Goal: Information Seeking & Learning: Compare options

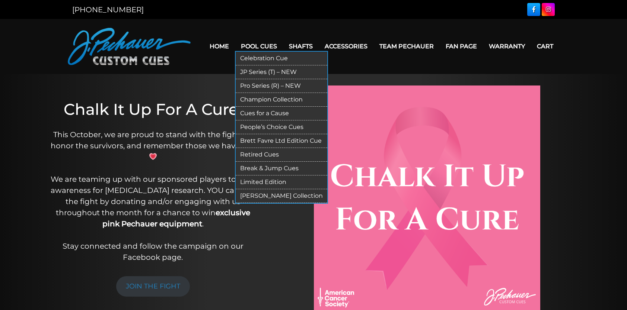
click at [261, 48] on link "Pool Cues" at bounding box center [259, 46] width 48 height 19
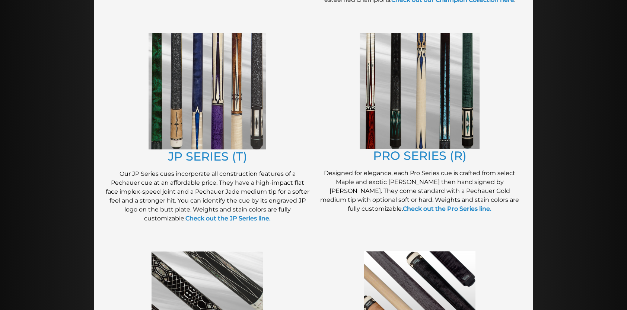
scroll to position [372, 0]
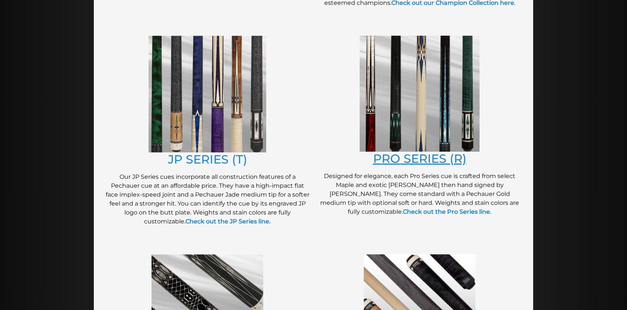
click at [437, 161] on link "PRO SERIES (R)" at bounding box center [419, 158] width 93 height 15
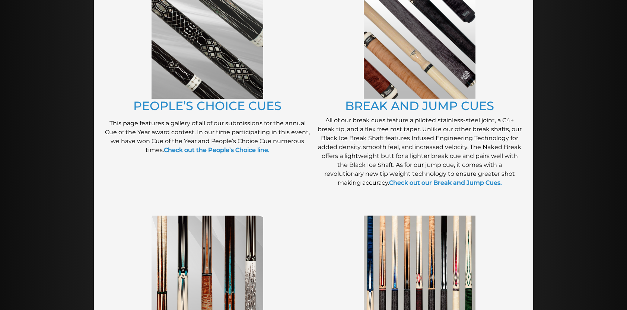
scroll to position [639, 0]
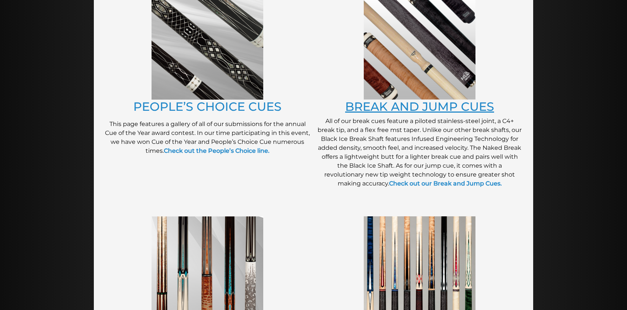
click at [450, 103] on link "BREAK AND JUMP CUES" at bounding box center [419, 106] width 149 height 15
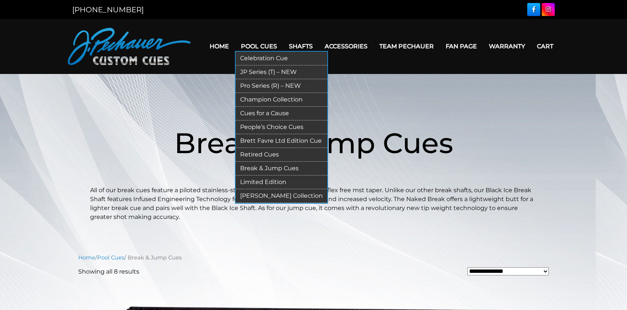
click at [261, 83] on link "Pro Series (R) – NEW" at bounding box center [282, 86] width 92 height 14
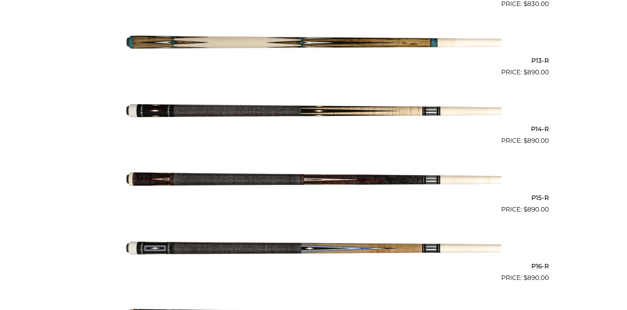
scroll to position [1055, 0]
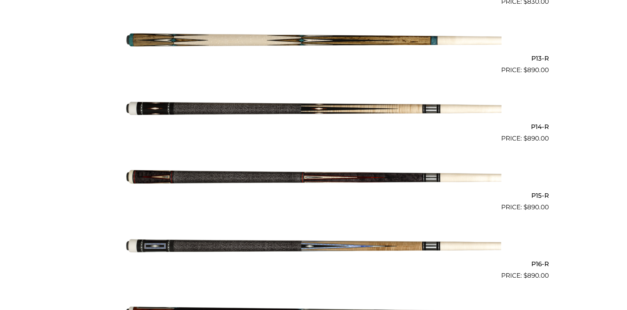
click at [326, 178] on img at bounding box center [313, 178] width 376 height 63
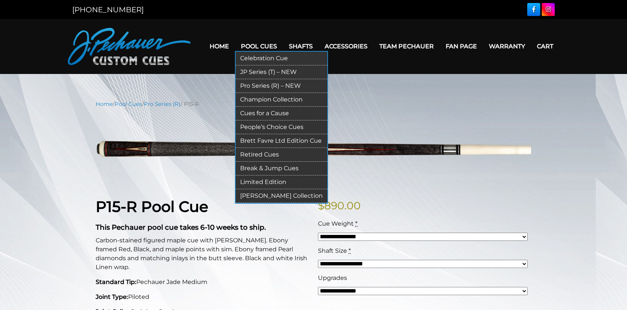
click at [268, 73] on link "JP Series (T) – NEW" at bounding box center [282, 73] width 92 height 14
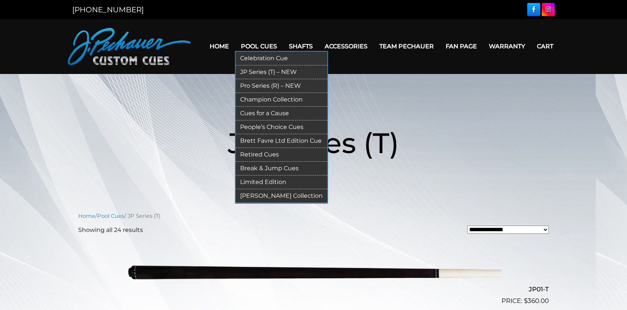
click at [271, 167] on link "Break & Jump Cues" at bounding box center [282, 169] width 92 height 14
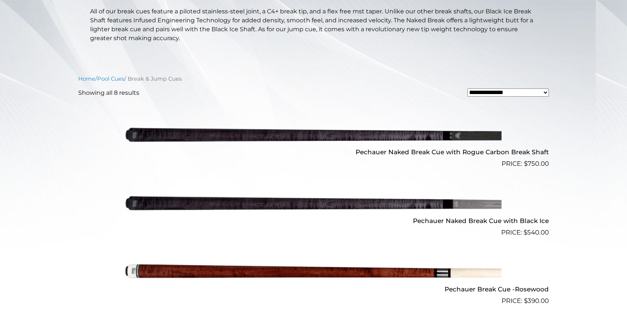
scroll to position [178, 0]
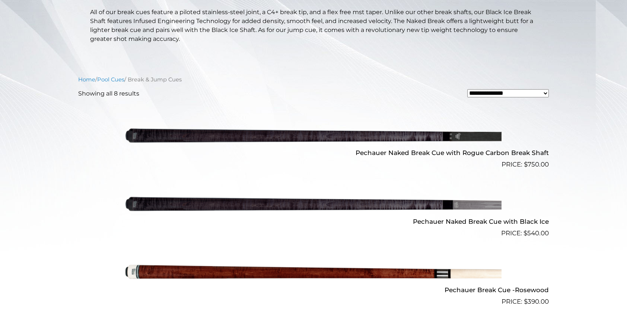
click at [468, 218] on h2 "Pechauer Naked Break Cue with Black Ice" at bounding box center [313, 222] width 470 height 14
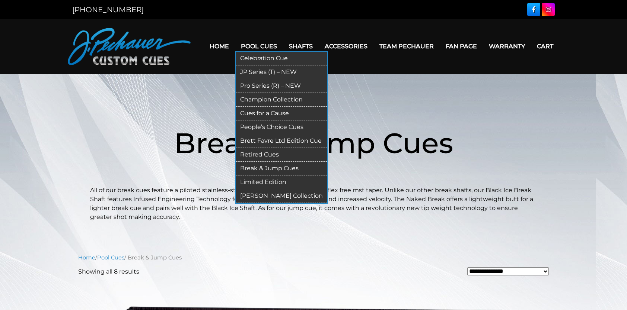
click at [263, 46] on link "Pool Cues" at bounding box center [259, 46] width 48 height 19
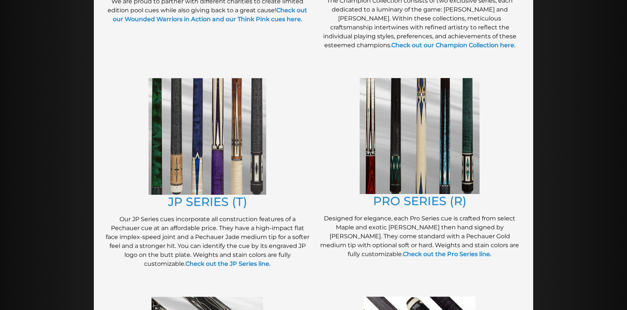
scroll to position [331, 0]
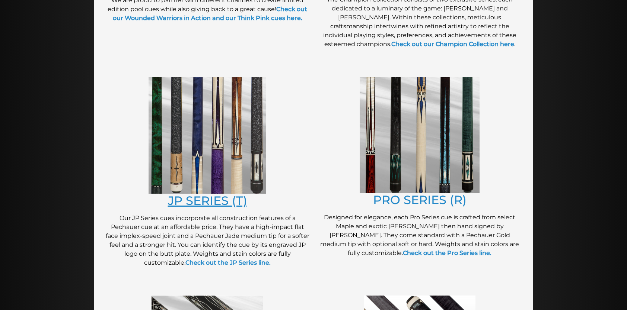
click at [212, 203] on link "JP SERIES (T)" at bounding box center [207, 201] width 79 height 15
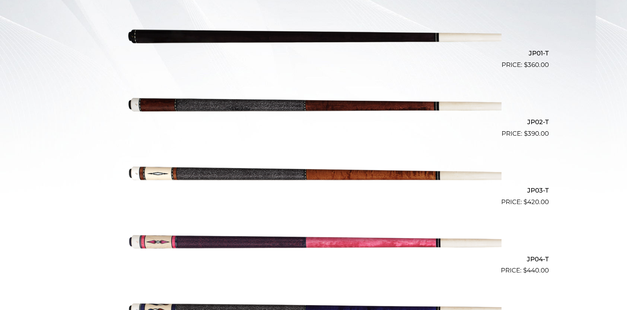
scroll to position [240, 0]
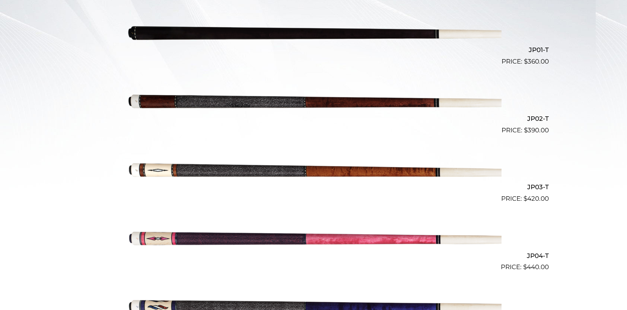
click at [309, 168] on img at bounding box center [313, 169] width 376 height 63
click at [231, 101] on img at bounding box center [313, 101] width 376 height 63
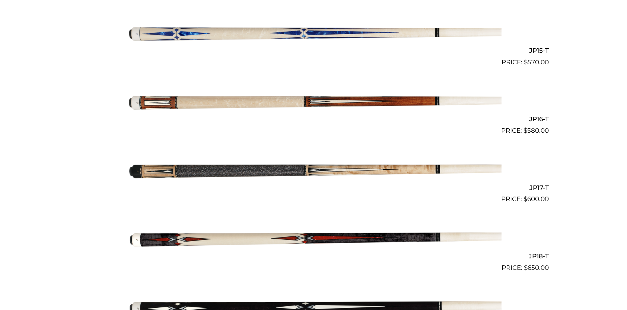
scroll to position [1203, 0]
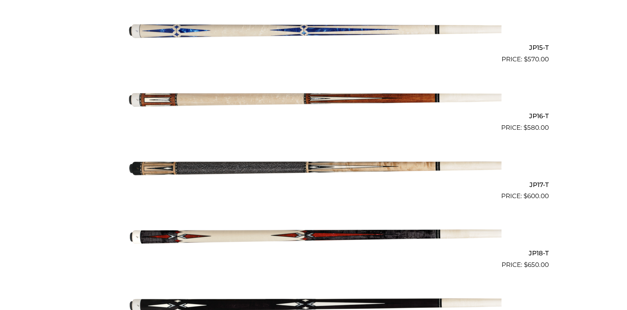
click at [220, 169] on img at bounding box center [313, 167] width 376 height 63
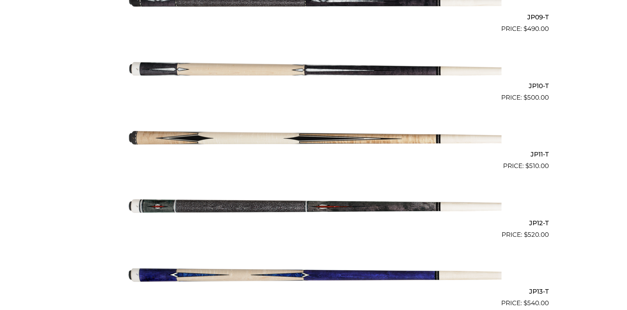
scroll to position [820, 0]
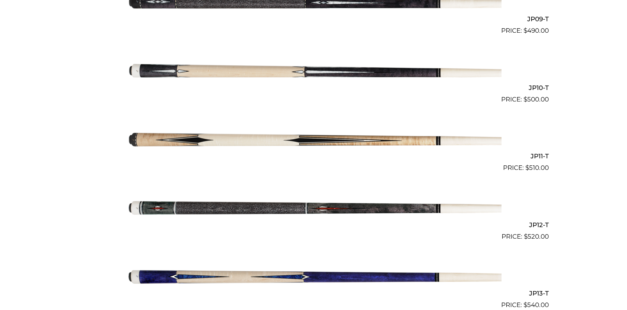
click at [210, 210] on img at bounding box center [313, 207] width 376 height 63
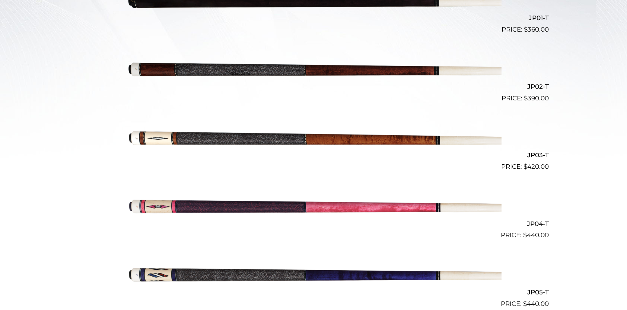
scroll to position [271, 0]
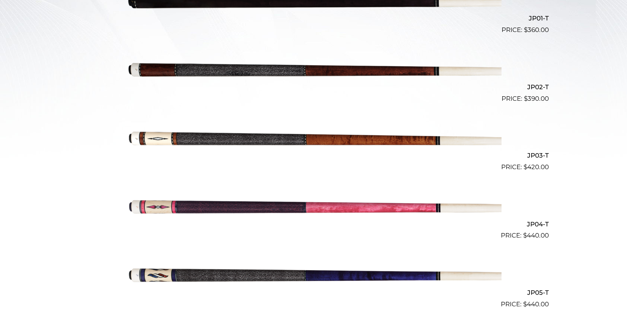
click at [260, 140] on img at bounding box center [313, 138] width 376 height 63
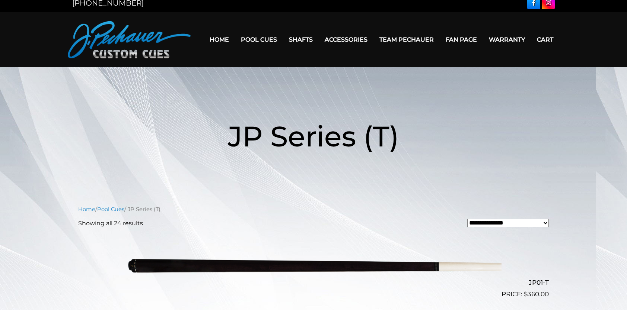
scroll to position [6, 0]
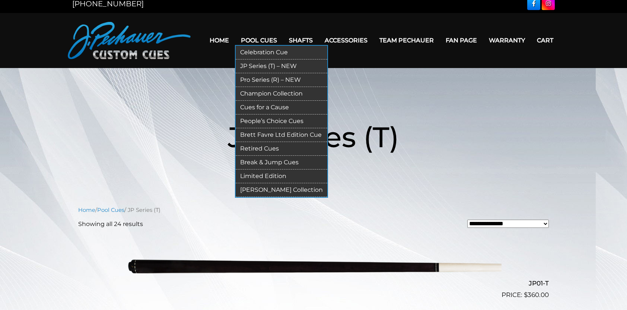
click at [267, 79] on link "Pro Series (R) – NEW" at bounding box center [282, 80] width 92 height 14
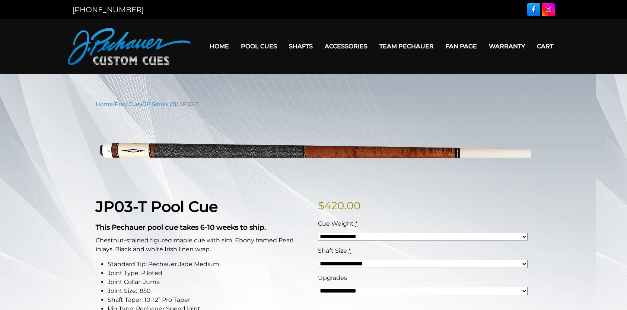
click at [519, 238] on select "**********" at bounding box center [423, 237] width 210 height 8
select select "*****"
click at [318, 233] on select "**********" at bounding box center [423, 237] width 210 height 8
click at [480, 261] on select "**********" at bounding box center [423, 264] width 210 height 8
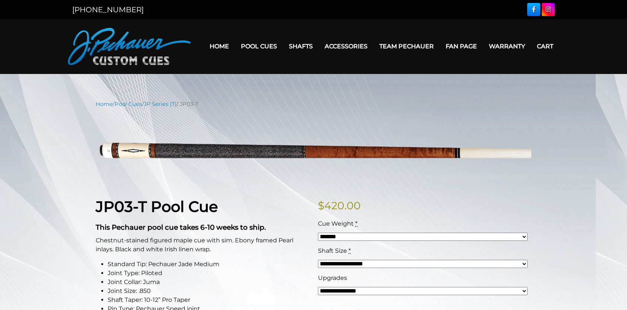
click at [505, 295] on select "**********" at bounding box center [423, 291] width 210 height 8
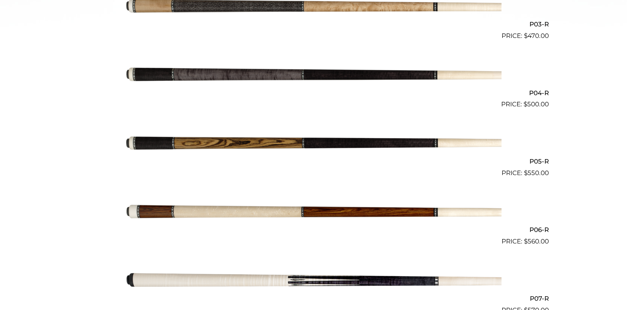
scroll to position [403, 0]
click at [283, 74] on img at bounding box center [313, 75] width 376 height 63
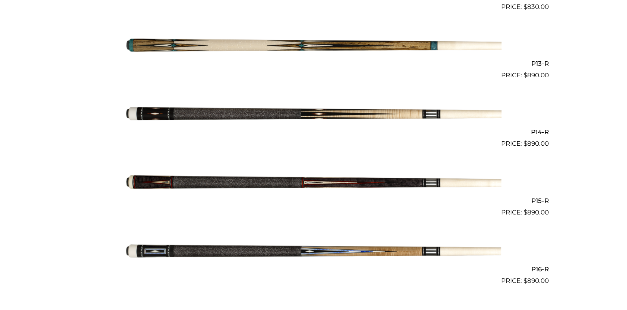
scroll to position [1053, 0]
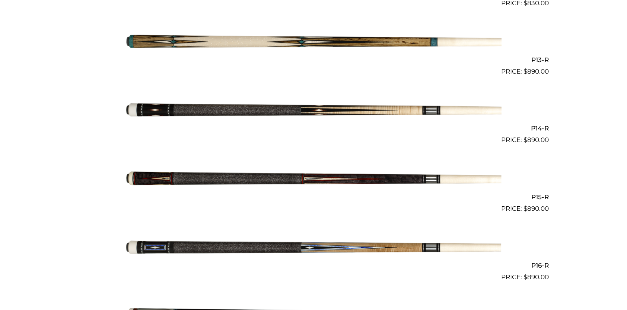
click at [225, 111] on img at bounding box center [313, 111] width 376 height 63
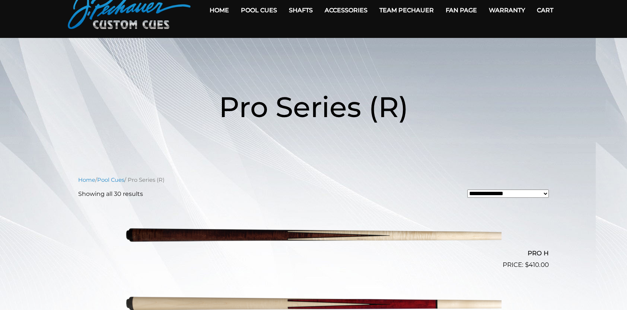
scroll to position [0, 0]
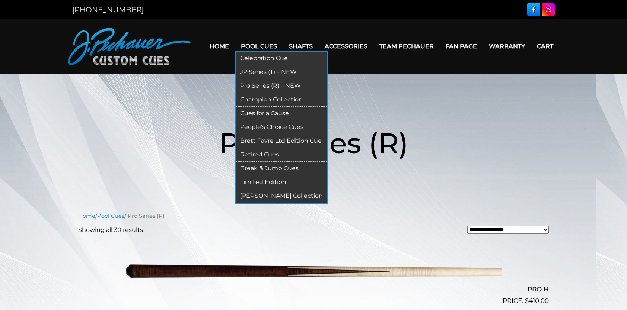
click at [259, 126] on link "People’s Choice Cues" at bounding box center [282, 128] width 92 height 14
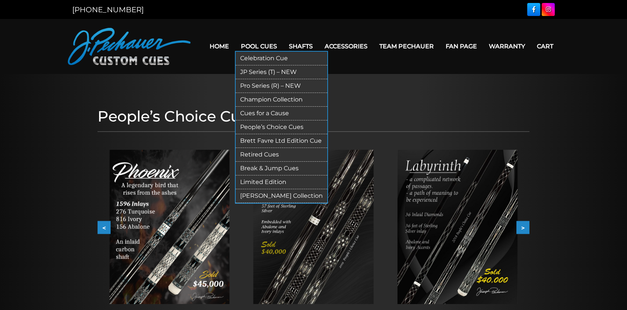
click at [261, 97] on link "Champion Collection" at bounding box center [282, 100] width 92 height 14
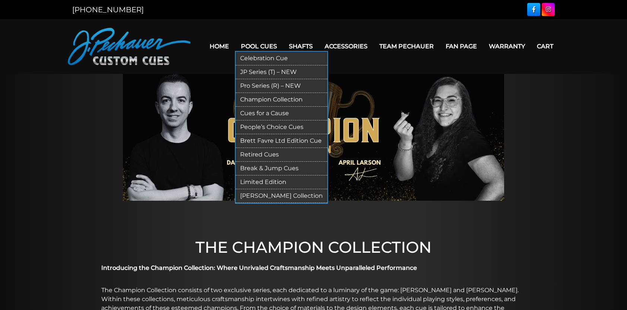
click at [262, 44] on link "Pool Cues" at bounding box center [259, 46] width 48 height 19
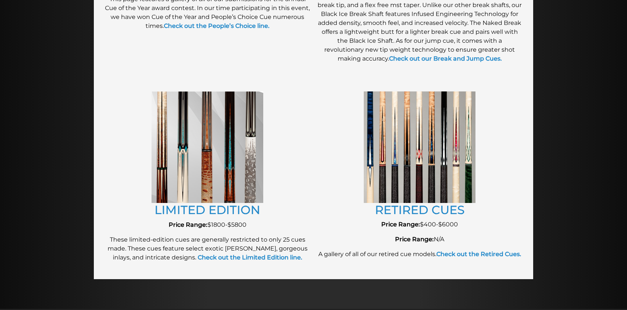
scroll to position [767, 0]
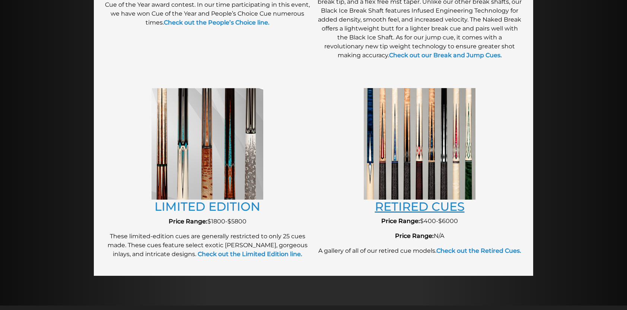
click at [412, 209] on link "RETIRED CUES" at bounding box center [420, 207] width 90 height 15
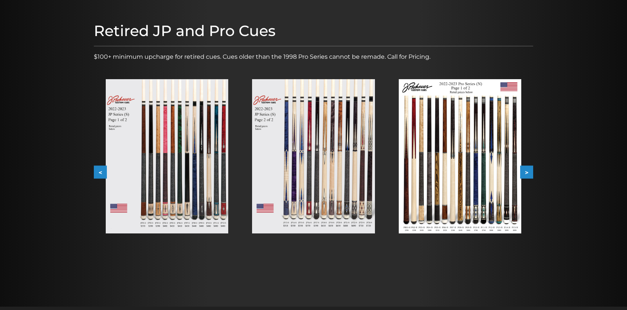
scroll to position [80, 0]
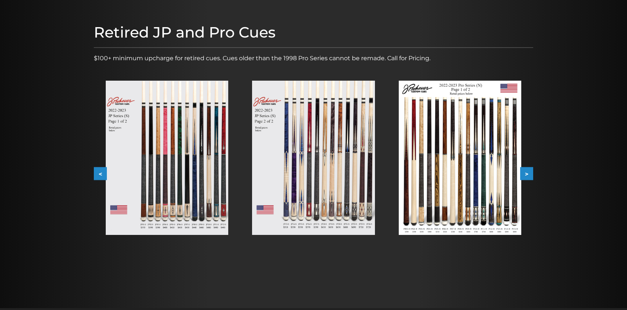
click at [177, 150] on img at bounding box center [167, 158] width 122 height 154
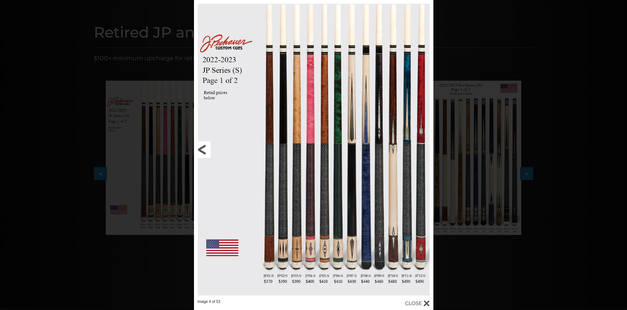
click at [281, 259] on link at bounding box center [248, 150] width 108 height 300
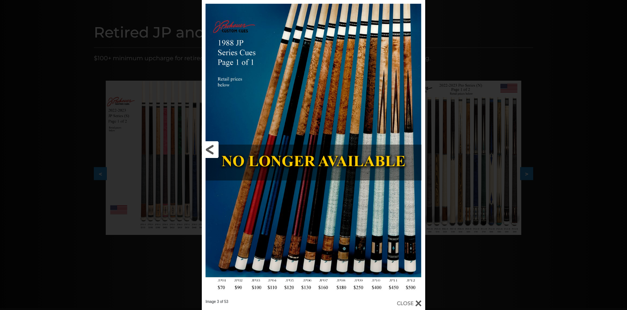
click at [281, 259] on link at bounding box center [252, 150] width 100 height 300
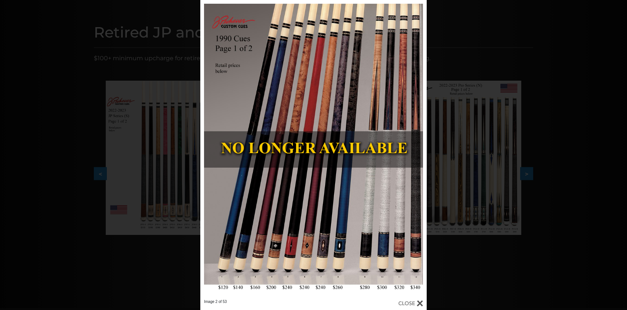
click at [412, 300] on div at bounding box center [410, 304] width 25 height 8
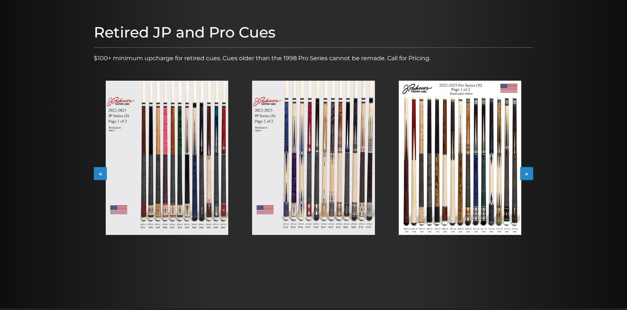
click at [332, 188] on img at bounding box center [313, 158] width 122 height 154
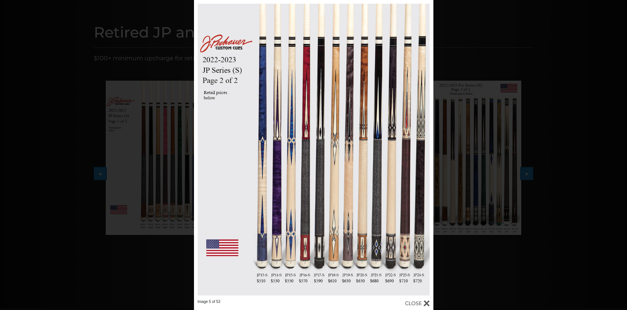
click at [514, 34] on div "Image 5 of 53" at bounding box center [313, 155] width 627 height 310
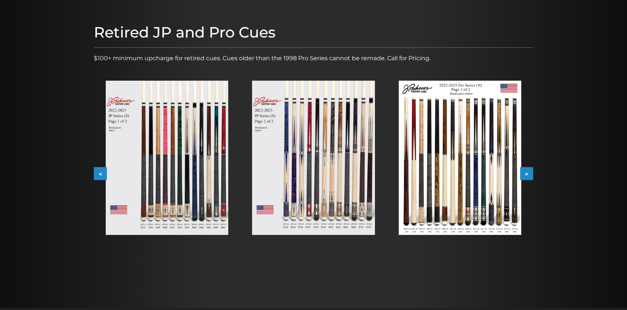
scroll to position [0, 0]
